Goal: Task Accomplishment & Management: Use online tool/utility

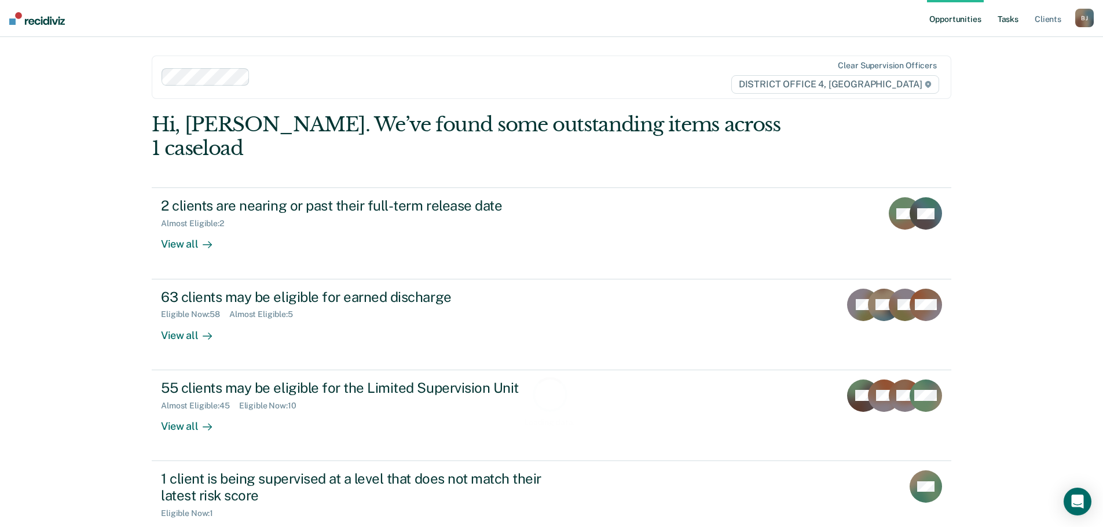
click at [998, 16] on link "Tasks" at bounding box center [1007, 18] width 25 height 37
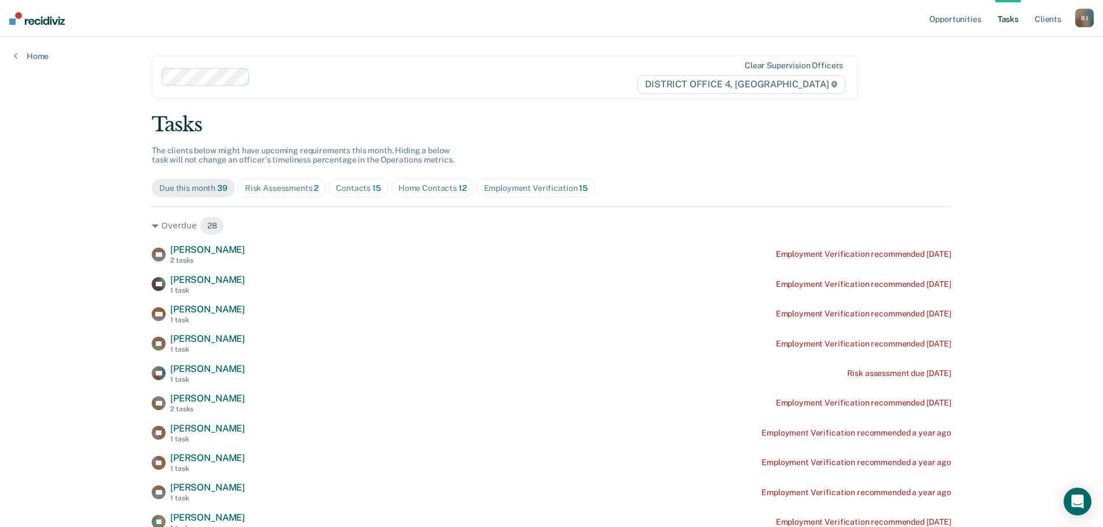
click at [336, 183] on div "Contacts 15" at bounding box center [358, 188] width 45 height 10
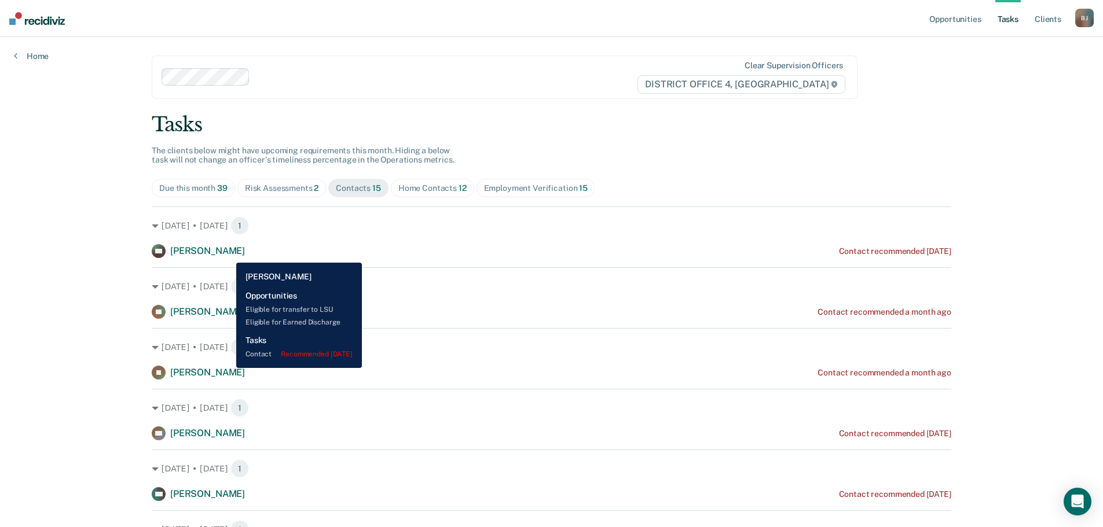
drag, startPoint x: 226, startPoint y: 254, endPoint x: 262, endPoint y: 251, distance: 35.5
click at [226, 254] on span "[PERSON_NAME]" at bounding box center [207, 250] width 75 height 11
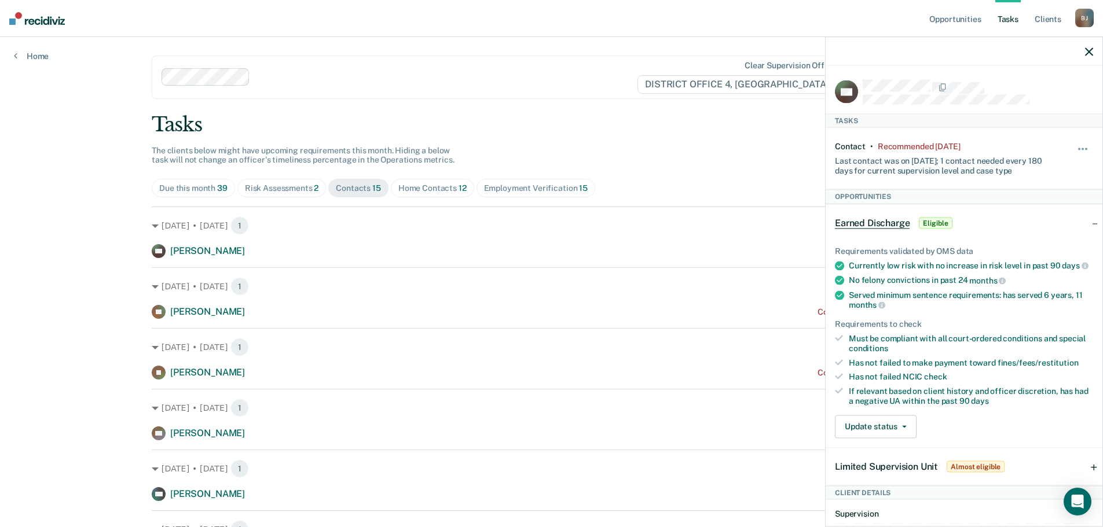
click at [792, 241] on div "[DATE] • [DATE] 1 SH [PERSON_NAME] Contact recommended [DATE]" at bounding box center [551, 233] width 799 height 52
click at [1091, 49] on icon "button" at bounding box center [1089, 51] width 8 height 8
